Goal: Information Seeking & Learning: Learn about a topic

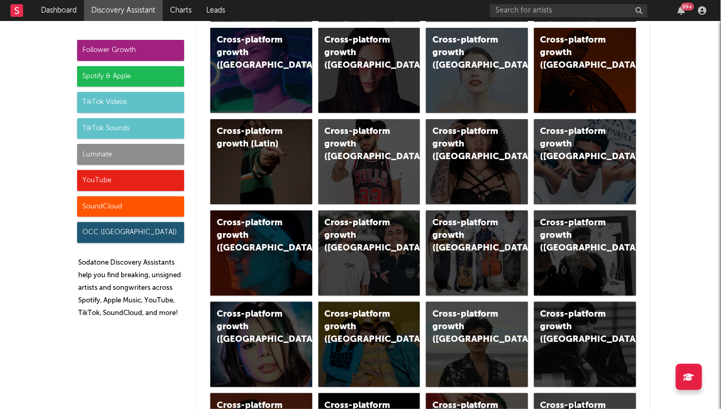
scroll to position [446, 0]
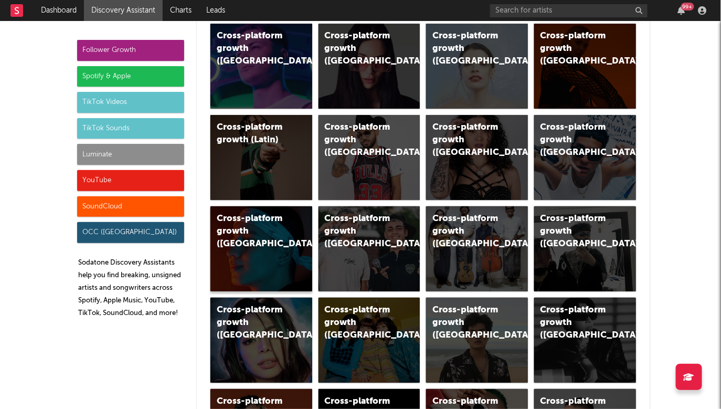
click at [269, 248] on div "Cross-platform growth ([GEOGRAPHIC_DATA])" at bounding box center [252, 231] width 71 height 38
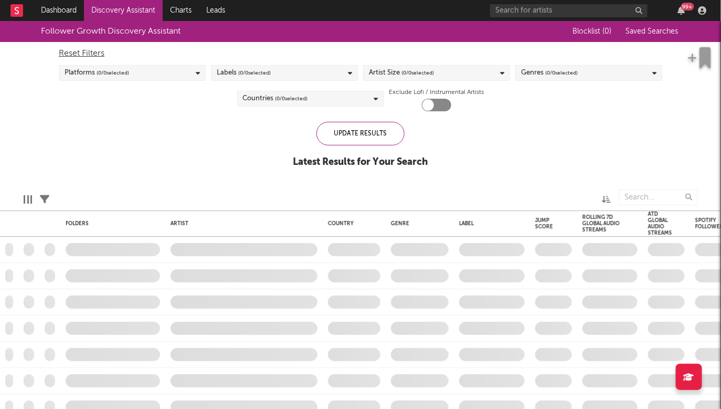
checkbox input "true"
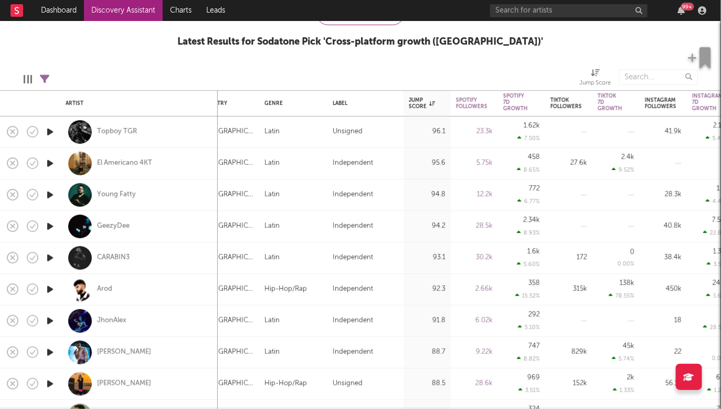
click at [49, 166] on icon "button" at bounding box center [50, 163] width 11 height 13
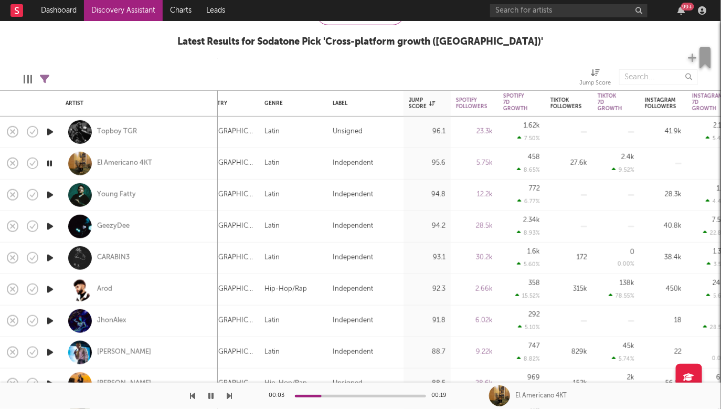
click at [49, 194] on icon "button" at bounding box center [50, 194] width 11 height 13
click at [49, 226] on icon "button" at bounding box center [50, 226] width 11 height 13
click at [54, 264] on div at bounding box center [49, 257] width 21 height 31
select select "1w"
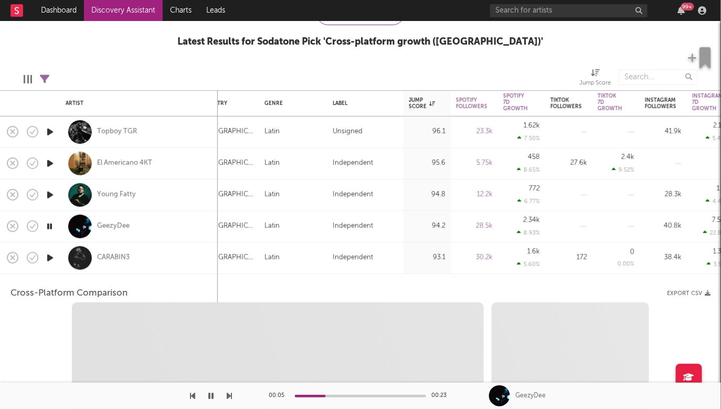
click at [51, 261] on icon "button" at bounding box center [50, 257] width 11 height 13
select select "6m"
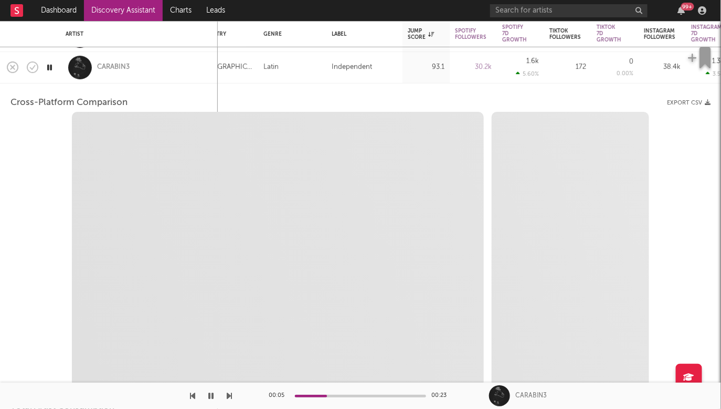
select select "1m"
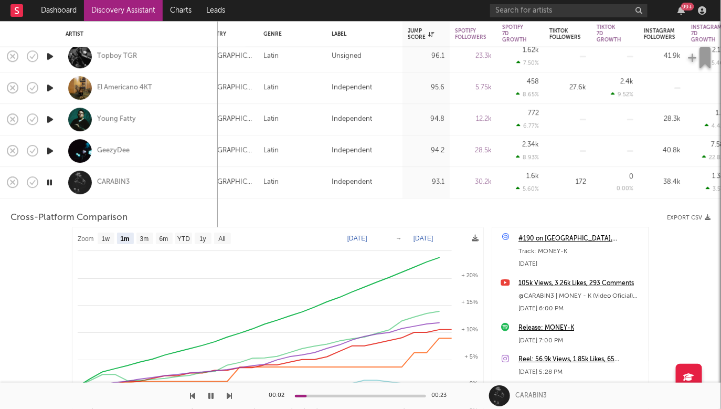
click at [71, 151] on div at bounding box center [80, 151] width 24 height 24
select select "1m"
select select "6m"
select select "1w"
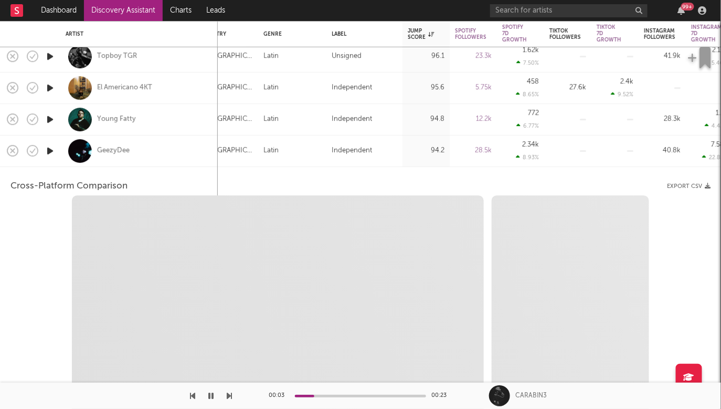
select select "6m"
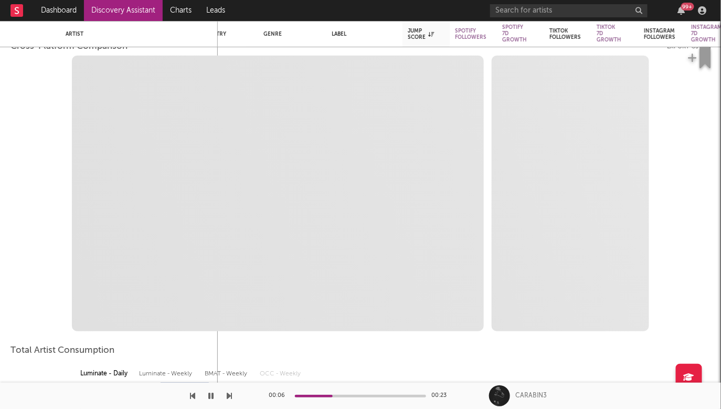
select select "1m"
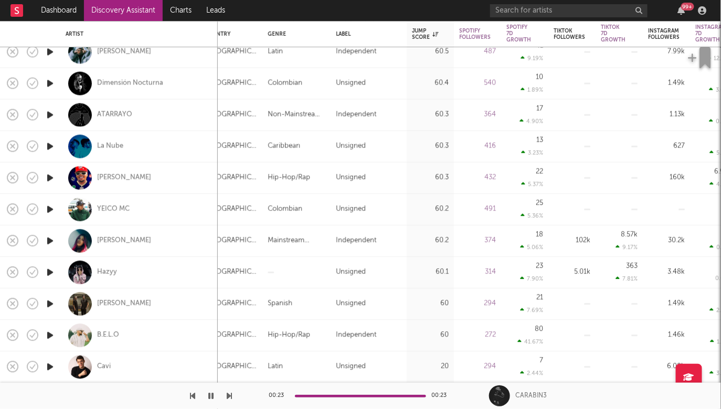
click at [50, 335] on icon "button" at bounding box center [50, 334] width 11 height 13
select select "1m"
select select "6m"
select select "1m"
select select "6m"
